Goal: Find specific page/section: Find specific page/section

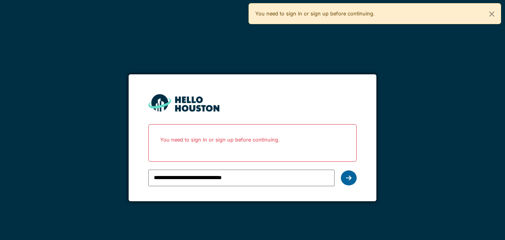
click at [347, 175] on icon at bounding box center [349, 177] width 6 height 6
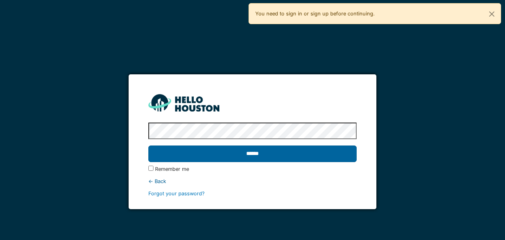
click at [253, 161] on input "******" at bounding box center [252, 153] width 208 height 17
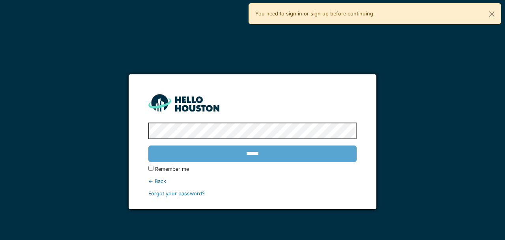
click at [253, 156] on div "******" at bounding box center [252, 153] width 208 height 23
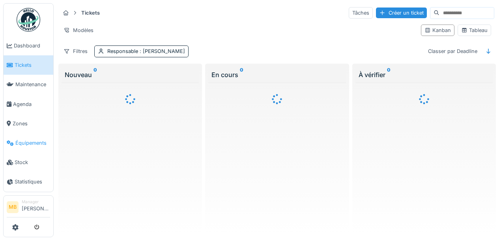
click at [35, 139] on span "Équipements" at bounding box center [32, 142] width 35 height 7
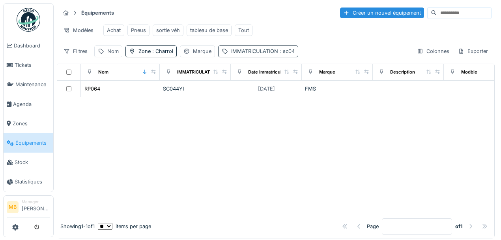
click at [251, 54] on div "IMMATRICULATION : sc04" at bounding box center [263, 50] width 64 height 7
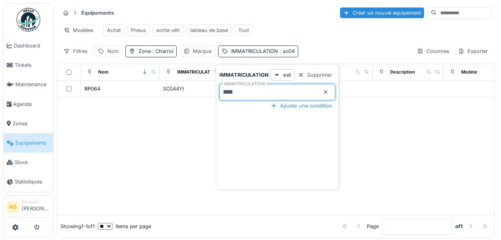
click at [245, 88] on input "****" at bounding box center [277, 92] width 116 height 17
type input "*"
click at [176, 109] on div at bounding box center [275, 147] width 437 height 134
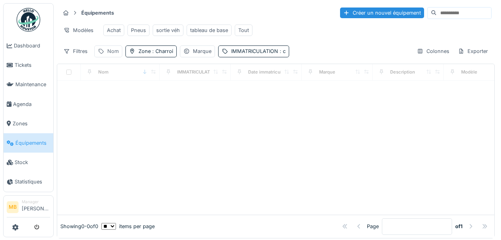
click at [107, 53] on div "Nom" at bounding box center [112, 50] width 11 height 7
click at [112, 90] on label "Nom" at bounding box center [109, 91] width 17 height 9
click at [112, 90] on input "Nom" at bounding box center [136, 92] width 79 height 17
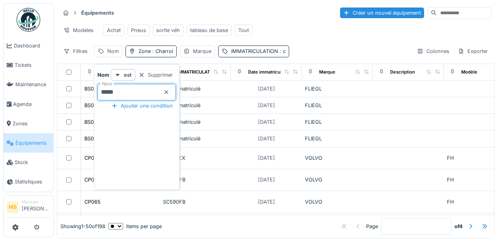
type input "*****"
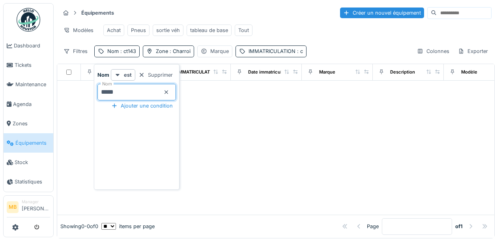
click at [278, 124] on div at bounding box center [275, 147] width 437 height 134
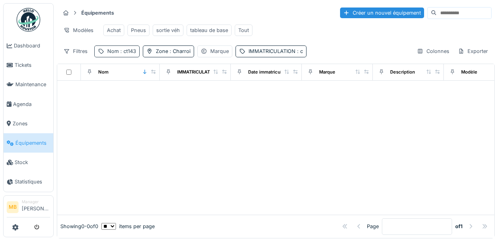
click at [124, 55] on div "Nom : ct143" at bounding box center [121, 50] width 29 height 7
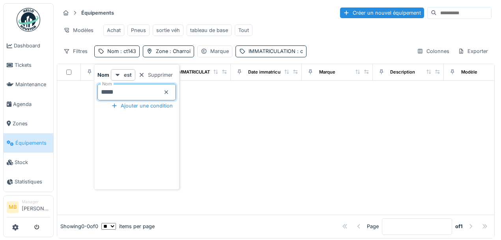
click at [126, 93] on input "*****" at bounding box center [136, 92] width 79 height 17
click at [239, 112] on div at bounding box center [275, 147] width 437 height 134
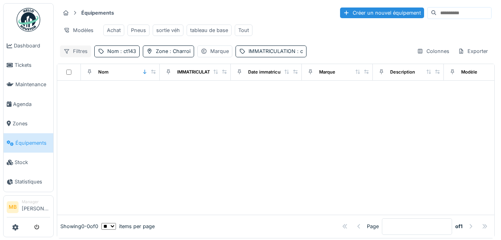
click at [78, 57] on div "Filtres" at bounding box center [75, 50] width 31 height 11
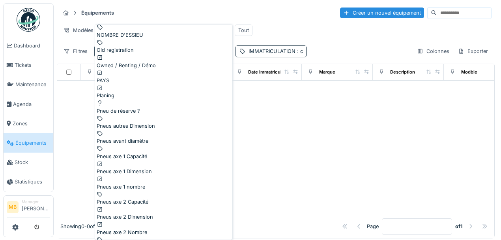
scroll to position [1270, 0]
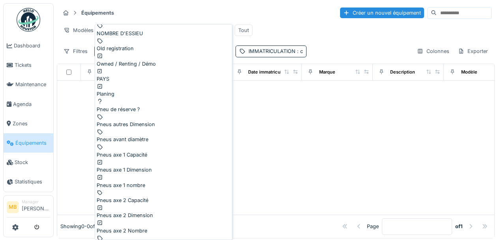
click at [332, 127] on div at bounding box center [275, 147] width 437 height 134
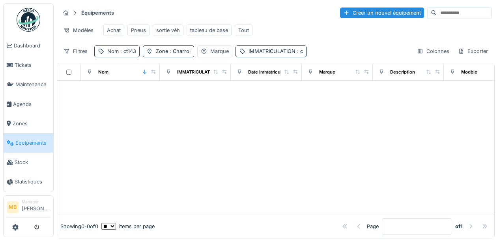
click at [125, 55] on div "Nom : ct143" at bounding box center [121, 50] width 29 height 7
click at [170, 92] on icon at bounding box center [166, 92] width 6 height 5
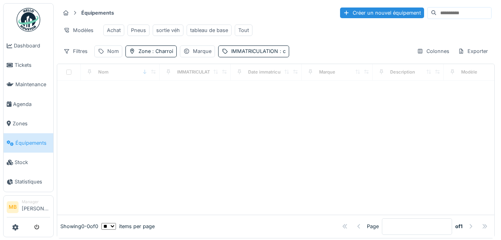
drag, startPoint x: 66, startPoint y: 97, endPoint x: 70, endPoint y: 96, distance: 4.1
click at [68, 98] on div at bounding box center [275, 147] width 437 height 134
click at [271, 55] on div "IMMATRICULATION : c" at bounding box center [258, 50] width 54 height 7
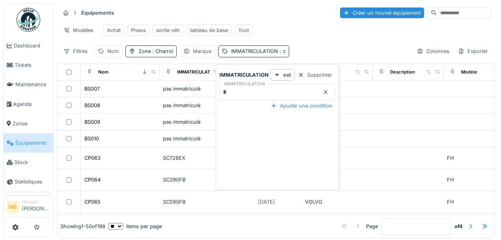
click at [235, 90] on input "*" at bounding box center [277, 92] width 116 height 17
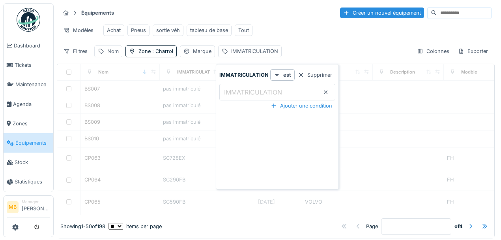
click at [114, 55] on div "Nom" at bounding box center [112, 50] width 11 height 7
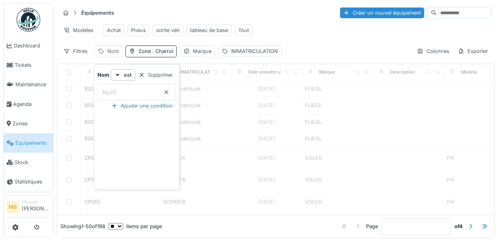
click at [111, 52] on div "Nom" at bounding box center [112, 50] width 11 height 7
click at [112, 55] on div "Nom" at bounding box center [112, 50] width 11 height 7
click at [112, 92] on label "Nom" at bounding box center [109, 91] width 17 height 9
click at [112, 92] on input "Nom" at bounding box center [136, 92] width 79 height 17
type input "*****"
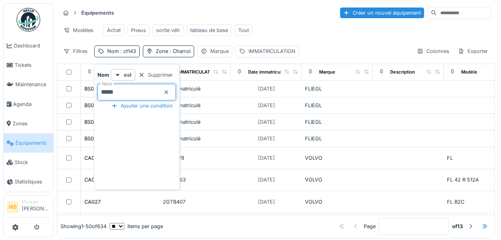
click at [324, 52] on div "Filtres Nom : ct143 Zone : Charroi Marque IMMATRICULATION Colonnes Exporter" at bounding box center [276, 50] width 432 height 11
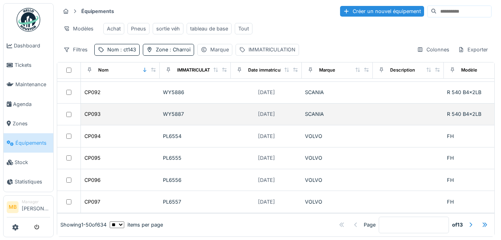
scroll to position [962, 0]
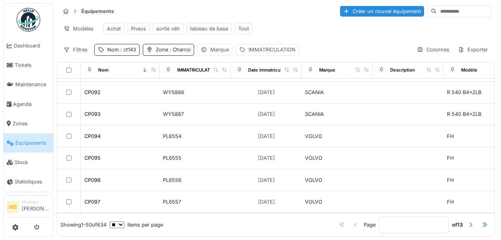
click at [468, 221] on div at bounding box center [471, 224] width 6 height 7
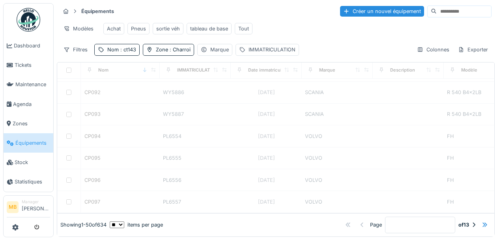
type input "*"
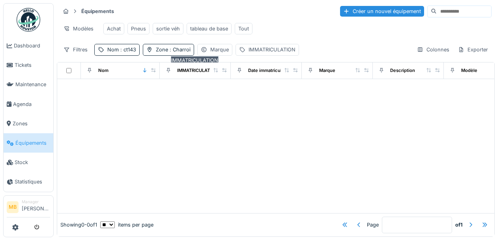
scroll to position [0, 0]
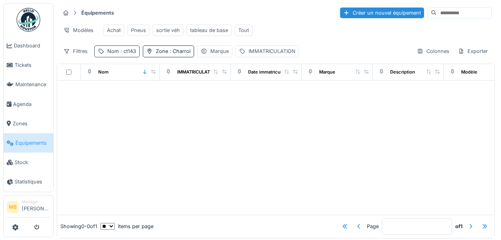
click at [122, 51] on span ": ct143" at bounding box center [127, 51] width 17 height 6
click at [125, 90] on input "*****" at bounding box center [136, 92] width 79 height 17
click at [168, 91] on icon at bounding box center [167, 92] width 4 height 4
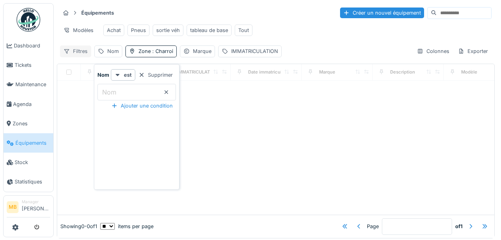
click at [85, 57] on div "Filtres" at bounding box center [75, 50] width 31 height 11
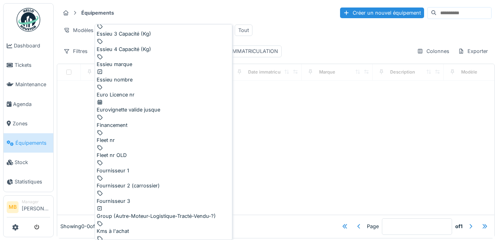
scroll to position [894, 0]
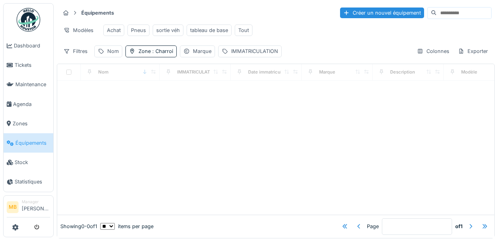
click at [329, 33] on div "Modèles Achat Pneus sortie véh tableau de base Tout" at bounding box center [276, 30] width 432 height 18
click at [79, 53] on div "Filtres" at bounding box center [75, 50] width 31 height 11
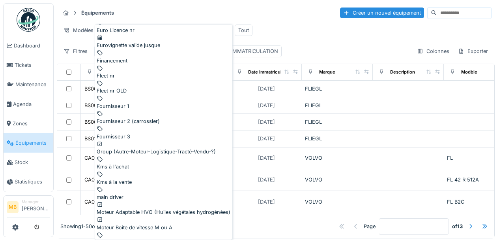
scroll to position [947, 0]
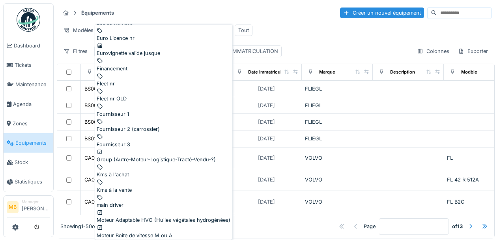
click at [323, 36] on div "Modèles Achat Pneus sortie véh tableau de base Tout" at bounding box center [276, 30] width 432 height 18
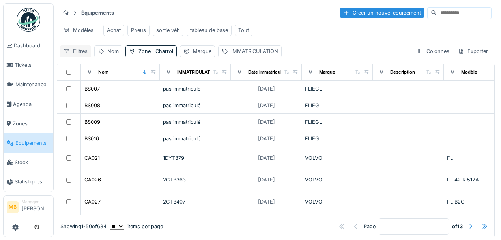
click at [78, 52] on div "Filtres" at bounding box center [75, 50] width 31 height 11
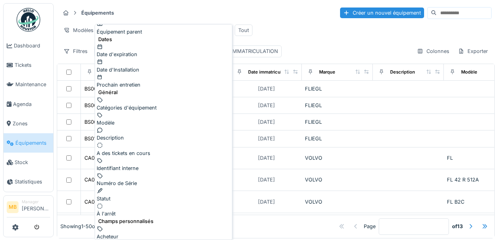
scroll to position [0, 0]
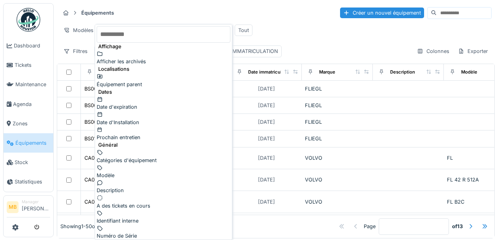
click at [317, 34] on div "Modèles Achat Pneus sortie véh tableau de base Tout" at bounding box center [276, 30] width 432 height 18
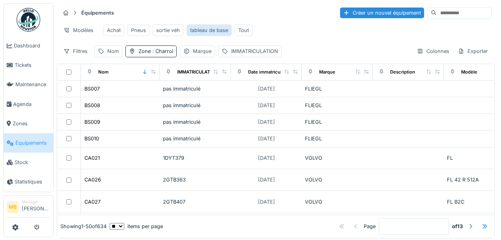
click at [208, 32] on div "tableau de base" at bounding box center [209, 29] width 38 height 7
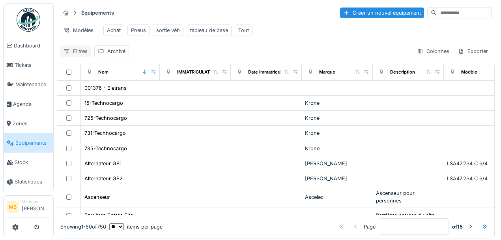
click at [81, 56] on div "Filtres" at bounding box center [75, 50] width 31 height 11
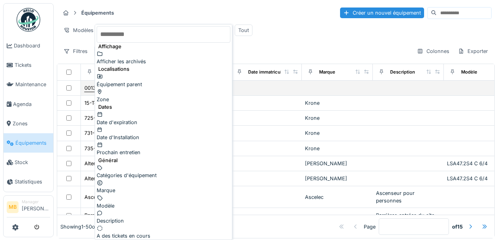
click at [121, 89] on div "Zone" at bounding box center [164, 95] width 134 height 15
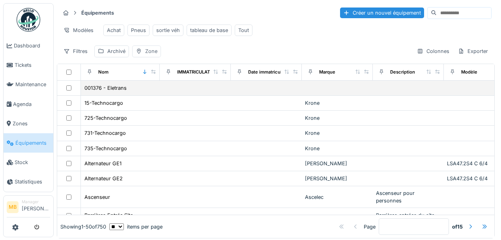
click at [152, 55] on div "Zone" at bounding box center [151, 50] width 12 height 7
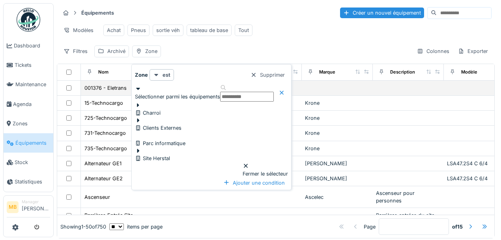
click at [152, 109] on div at bounding box center [148, 109] width 26 height 0
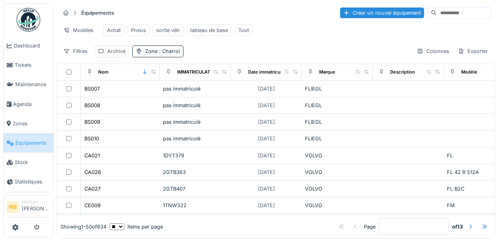
click at [253, 49] on div "Filtres Archivé Zone : Charroi Colonnes Exporter" at bounding box center [276, 50] width 432 height 11
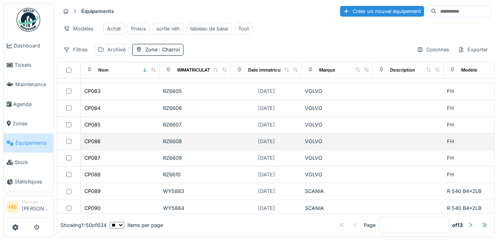
scroll to position [689, 0]
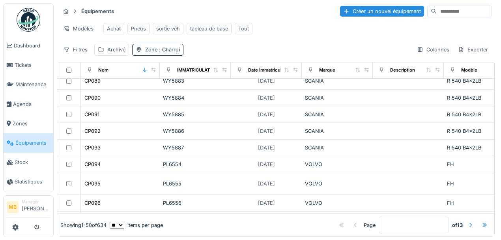
click at [468, 221] on div at bounding box center [471, 224] width 6 height 7
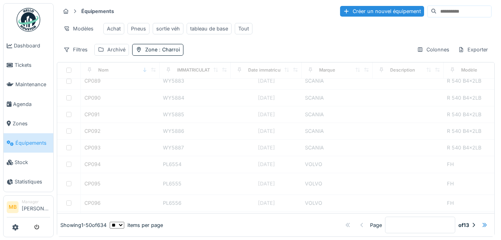
type input "*"
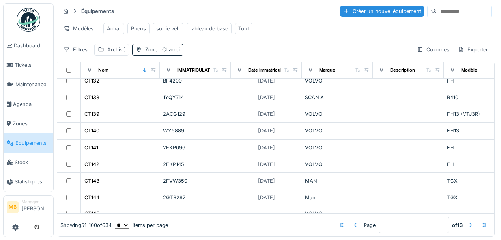
scroll to position [415, 0]
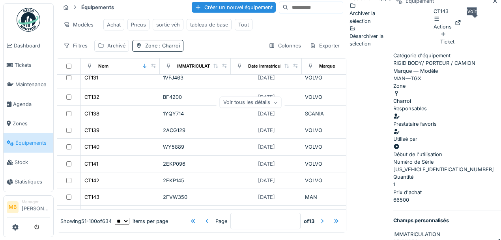
click at [460, 23] on icon at bounding box center [457, 22] width 5 height 5
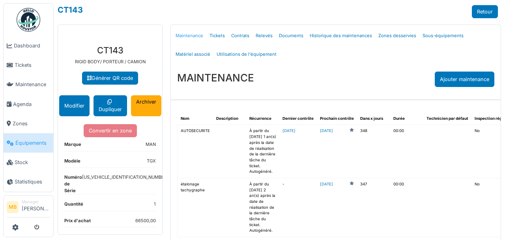
click at [198, 34] on link "Maintenance" at bounding box center [189, 35] width 34 height 19
click at [197, 34] on link "Maintenance" at bounding box center [189, 35] width 34 height 19
click at [198, 33] on link "Maintenance" at bounding box center [189, 35] width 34 height 19
click at [214, 36] on link "Tickets" at bounding box center [217, 35] width 22 height 19
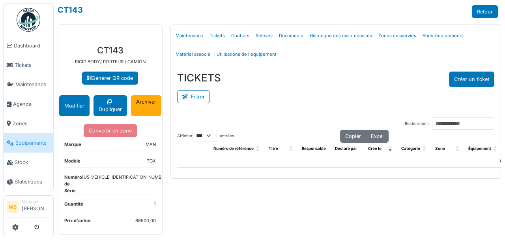
select select "***"
click at [264, 34] on link "Relevés" at bounding box center [264, 35] width 23 height 19
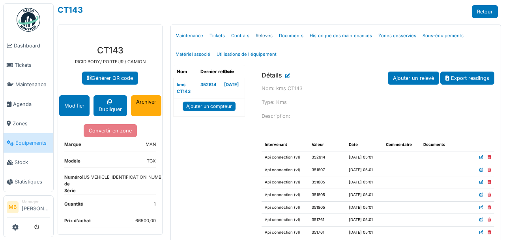
click at [264, 34] on link "Relevés" at bounding box center [264, 35] width 23 height 19
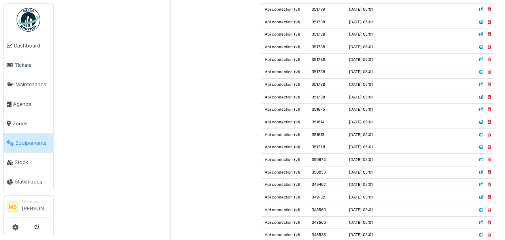
scroll to position [631, 0]
